Goal: Use online tool/utility: Utilize a website feature to perform a specific function

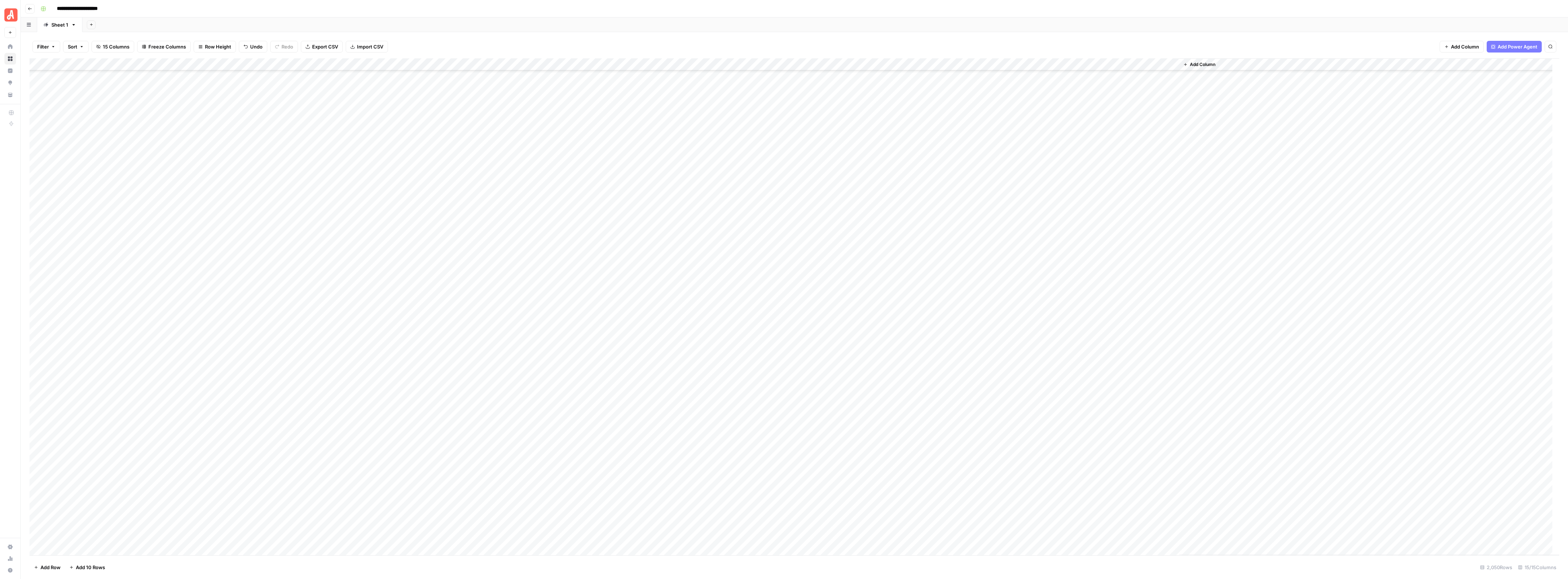
scroll to position [19568, 0]
click at [38, 223] on div "Add Column" at bounding box center [794, 307] width 1530 height 497
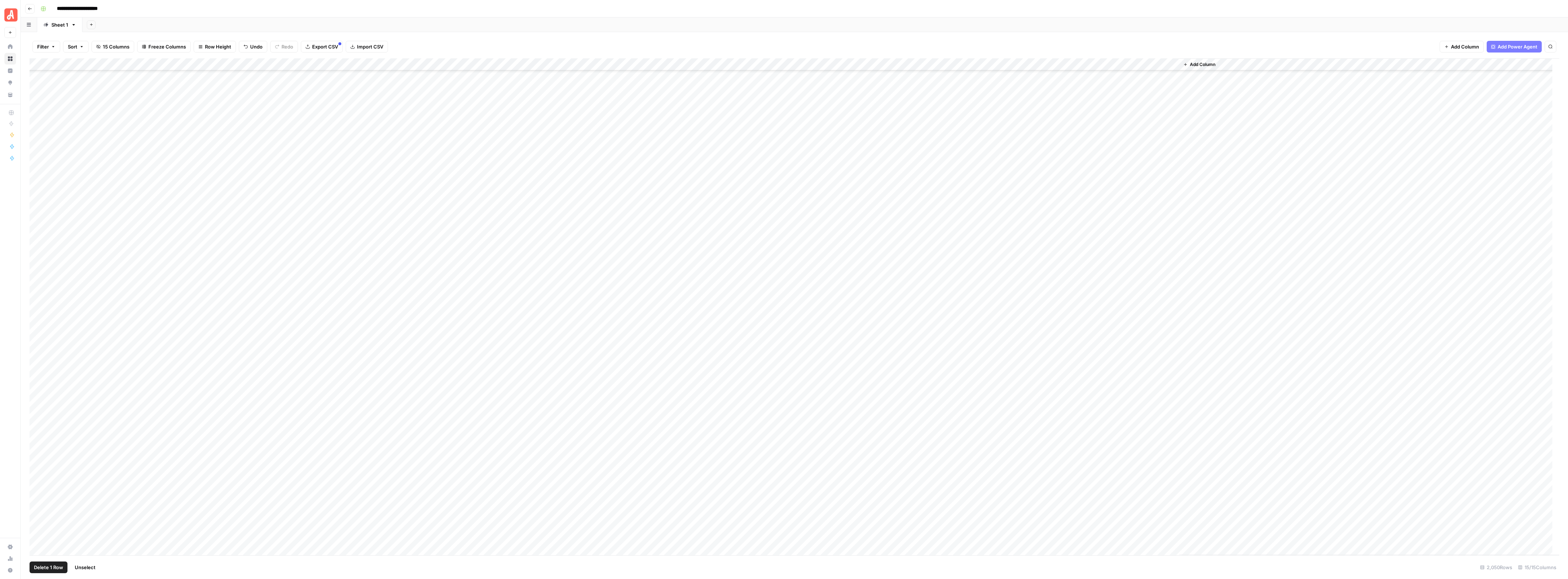
click at [37, 499] on div "Add Column" at bounding box center [794, 307] width 1530 height 497
click at [442, 64] on div "Add Column" at bounding box center [794, 307] width 1530 height 497
click at [478, 124] on span "Selected Rows (101)" at bounding box center [482, 127] width 46 height 7
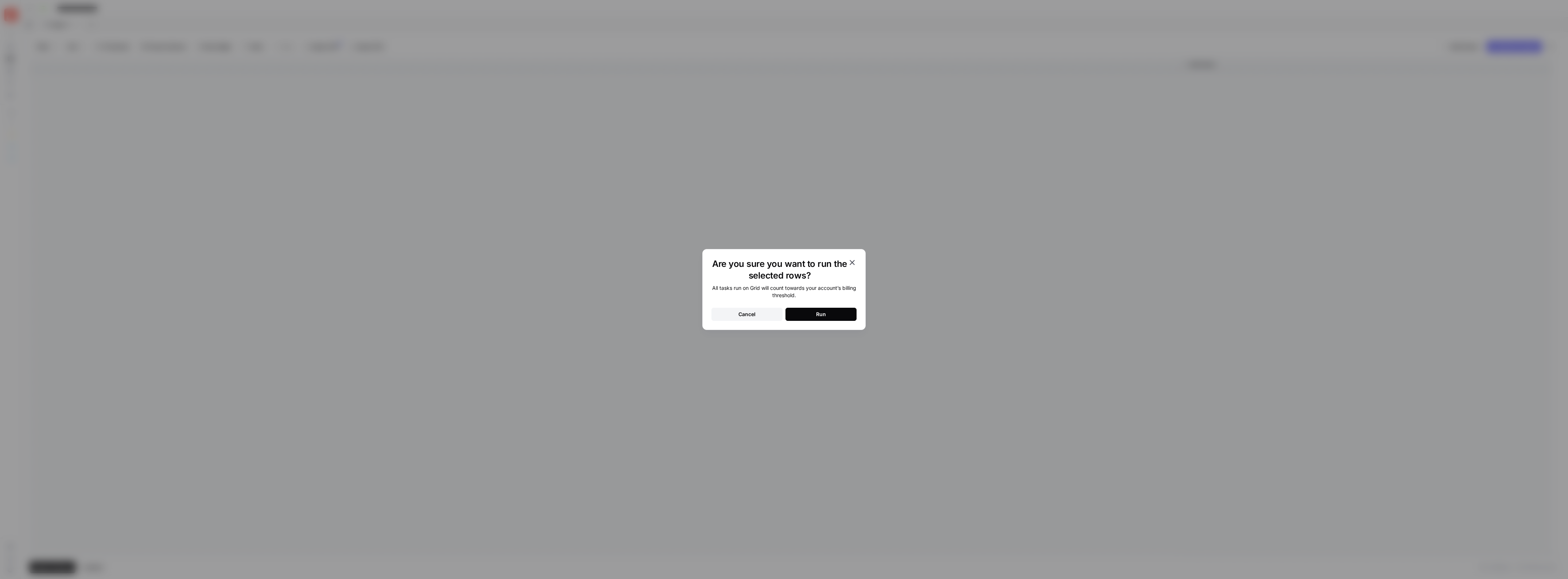
click at [824, 314] on div "Run" at bounding box center [821, 314] width 10 height 7
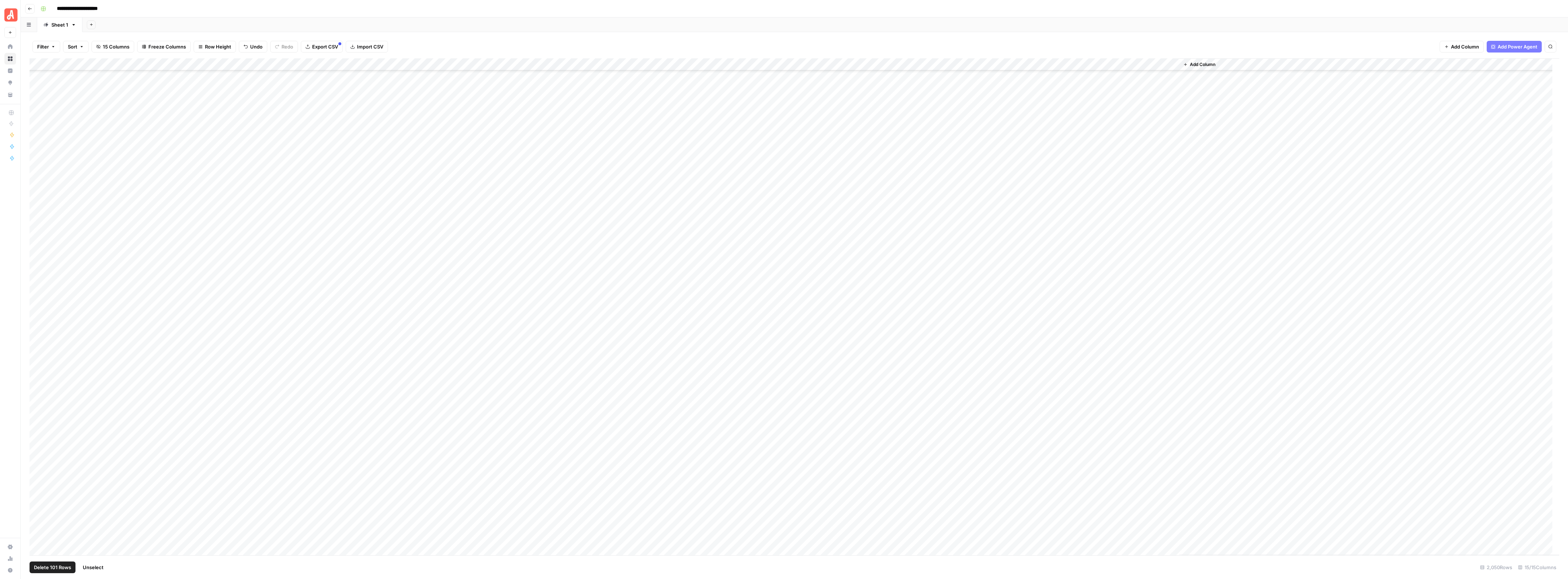
click at [91, 567] on span "Unselect" at bounding box center [93, 567] width 21 height 7
click at [40, 110] on div "Add Column" at bounding box center [794, 307] width 1530 height 497
click at [38, 136] on div "Add Column" at bounding box center [794, 307] width 1530 height 497
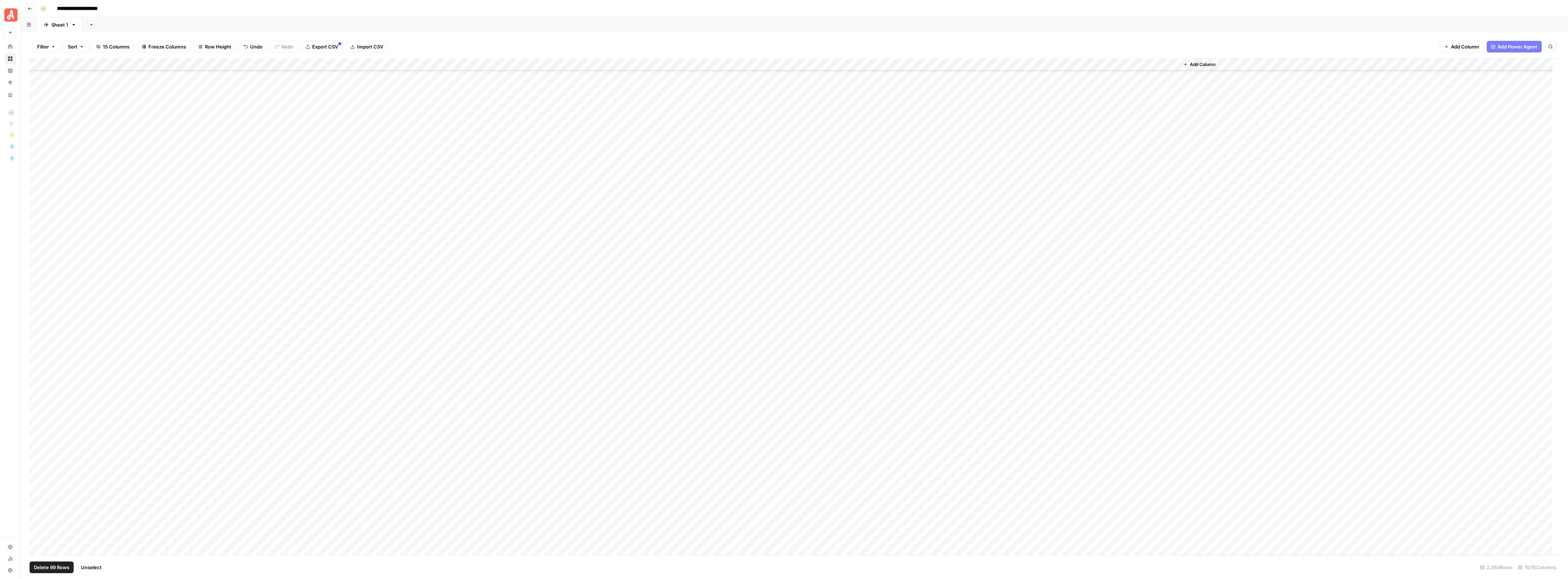
scroll to position [20803, 0]
click at [437, 64] on div "Add Column" at bounding box center [794, 307] width 1530 height 497
click at [488, 127] on span "Selected Rows (99)" at bounding box center [482, 127] width 46 height 7
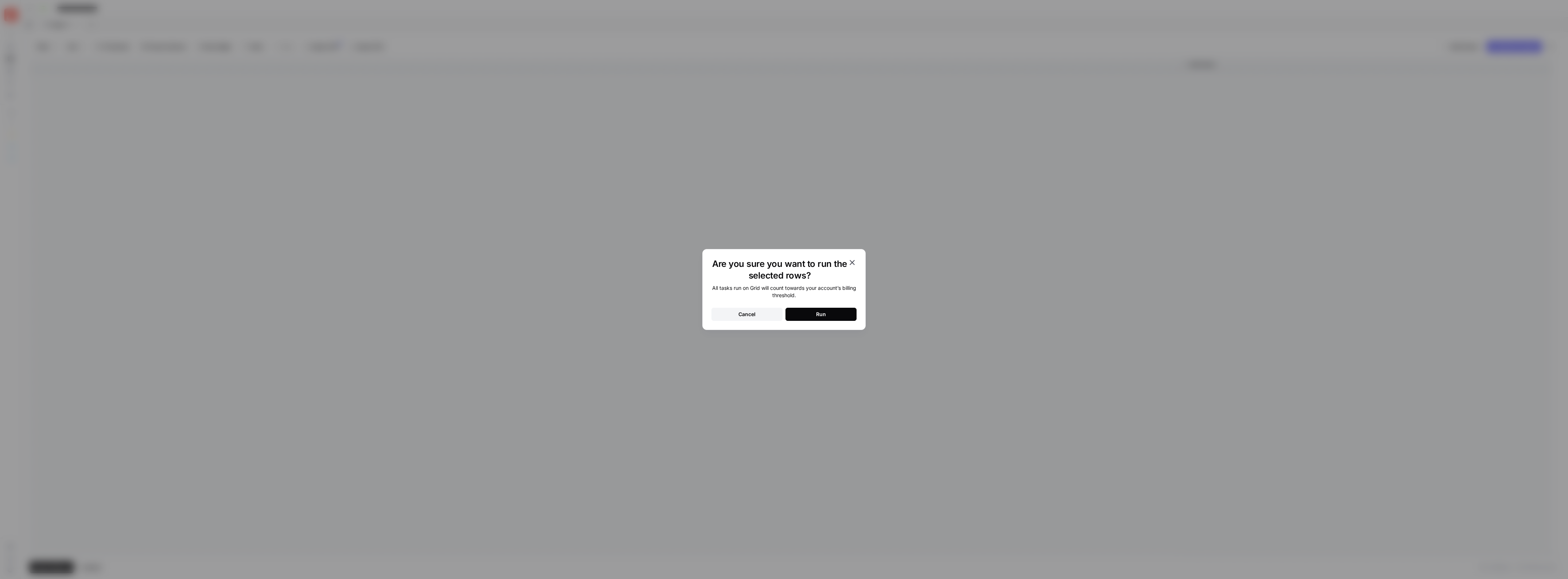
click at [827, 318] on button "Run" at bounding box center [821, 315] width 71 height 13
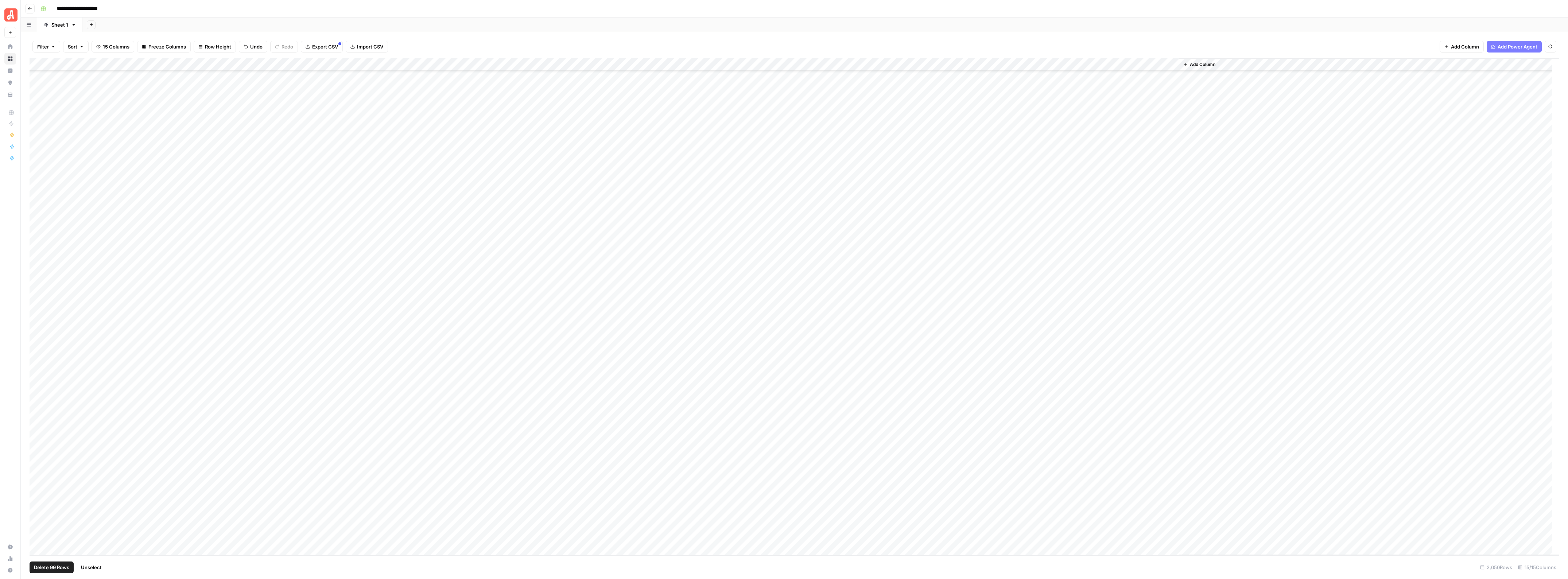
click at [93, 564] on span "Unselect" at bounding box center [91, 567] width 21 height 7
